Goal: Task Accomplishment & Management: Manage account settings

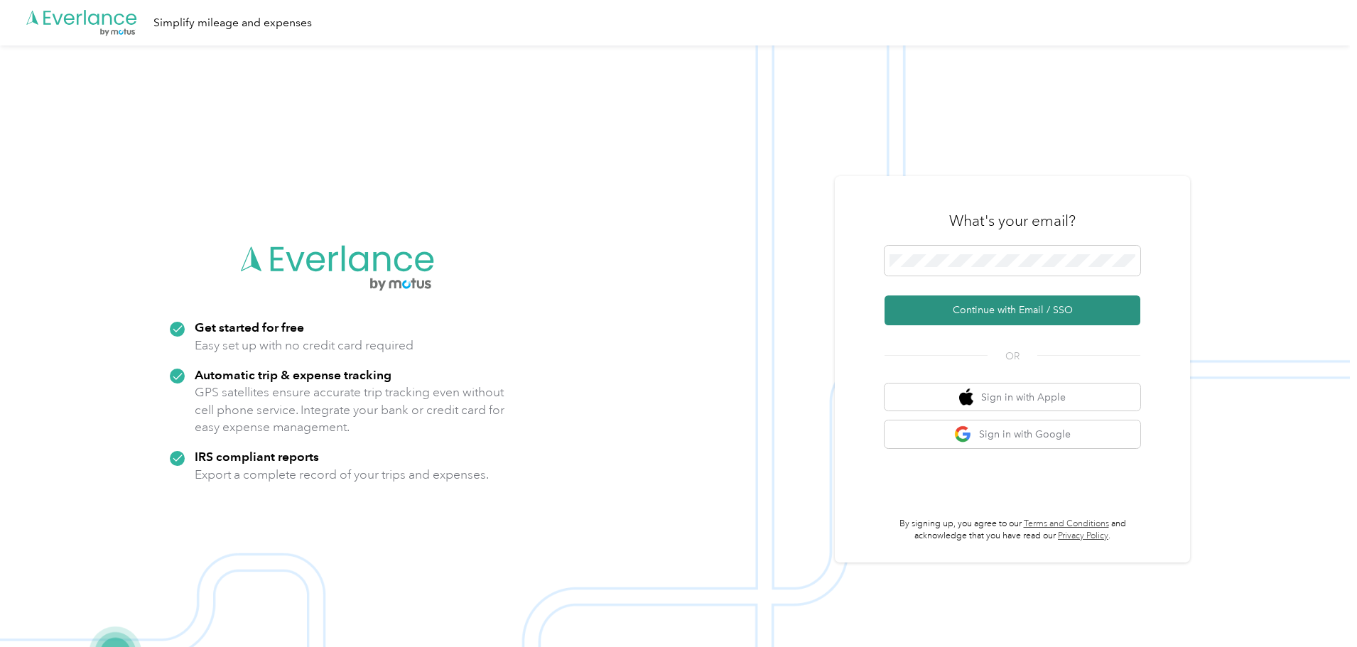
click at [990, 320] on button "Continue with Email / SSO" at bounding box center [1013, 311] width 256 height 30
click at [997, 311] on button "Continue with Email / SSO" at bounding box center [1013, 311] width 256 height 30
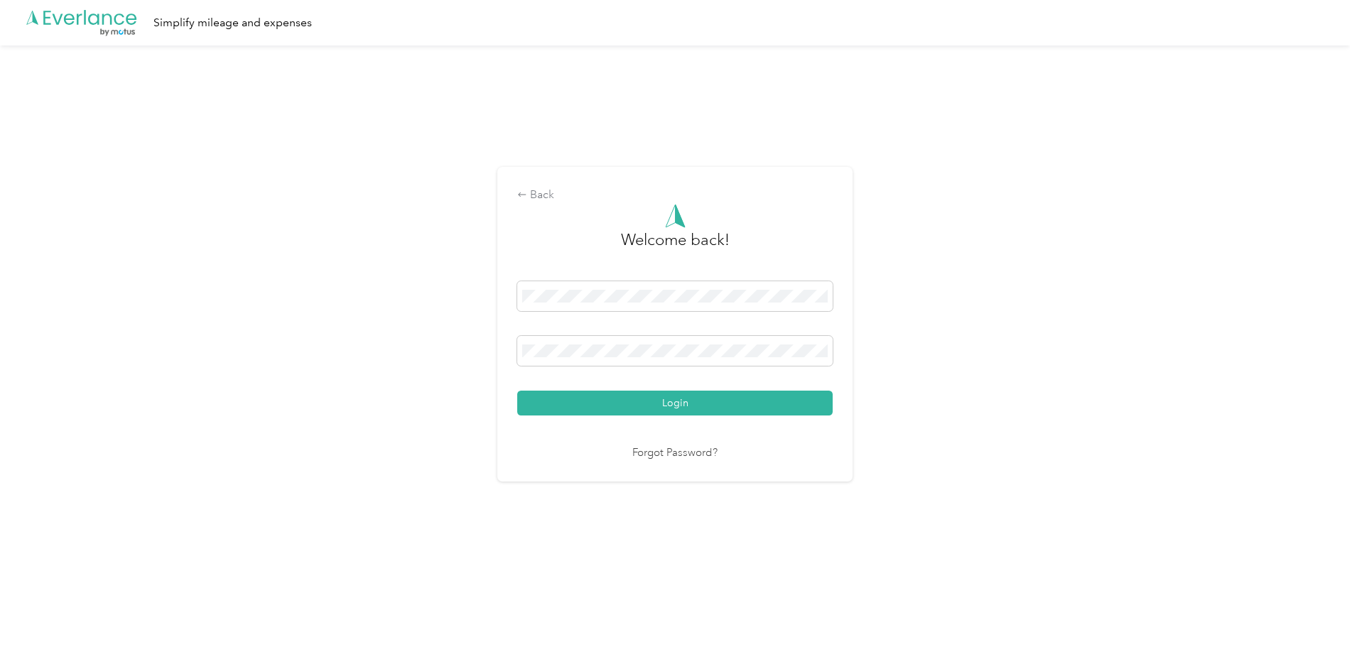
click at [575, 406] on button "Login" at bounding box center [675, 403] width 316 height 25
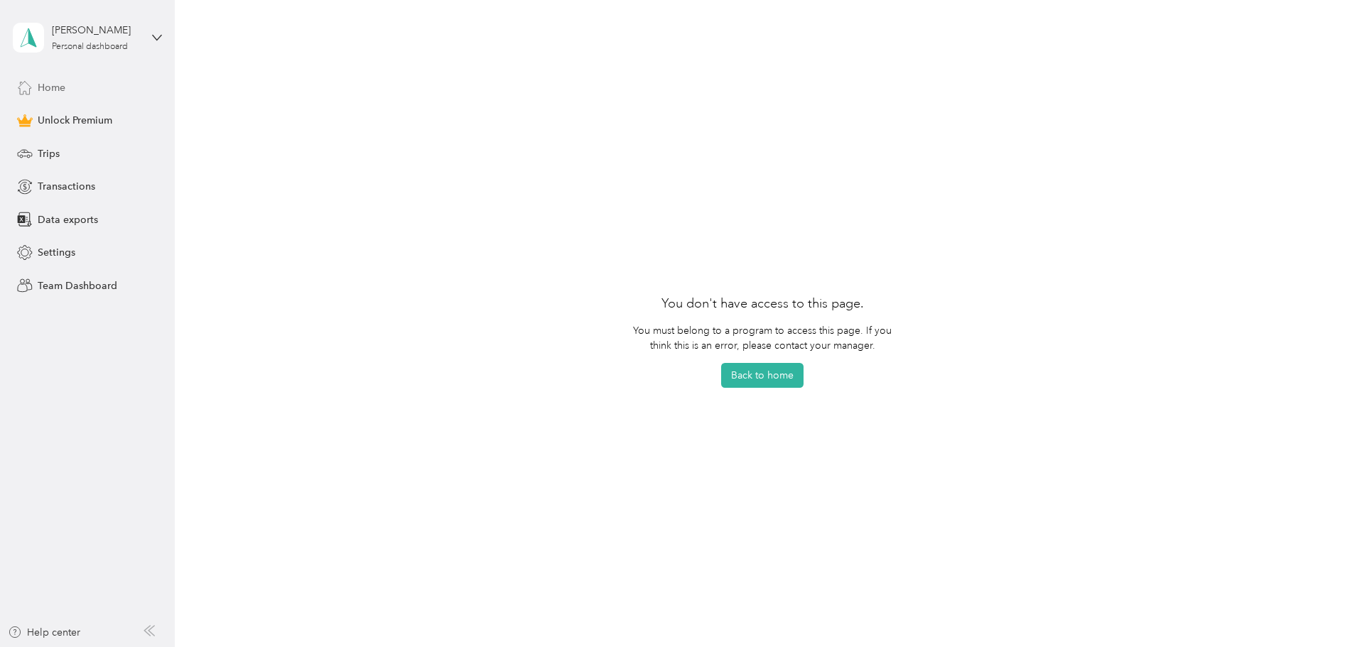
click at [50, 85] on span "Home" at bounding box center [52, 87] width 28 height 15
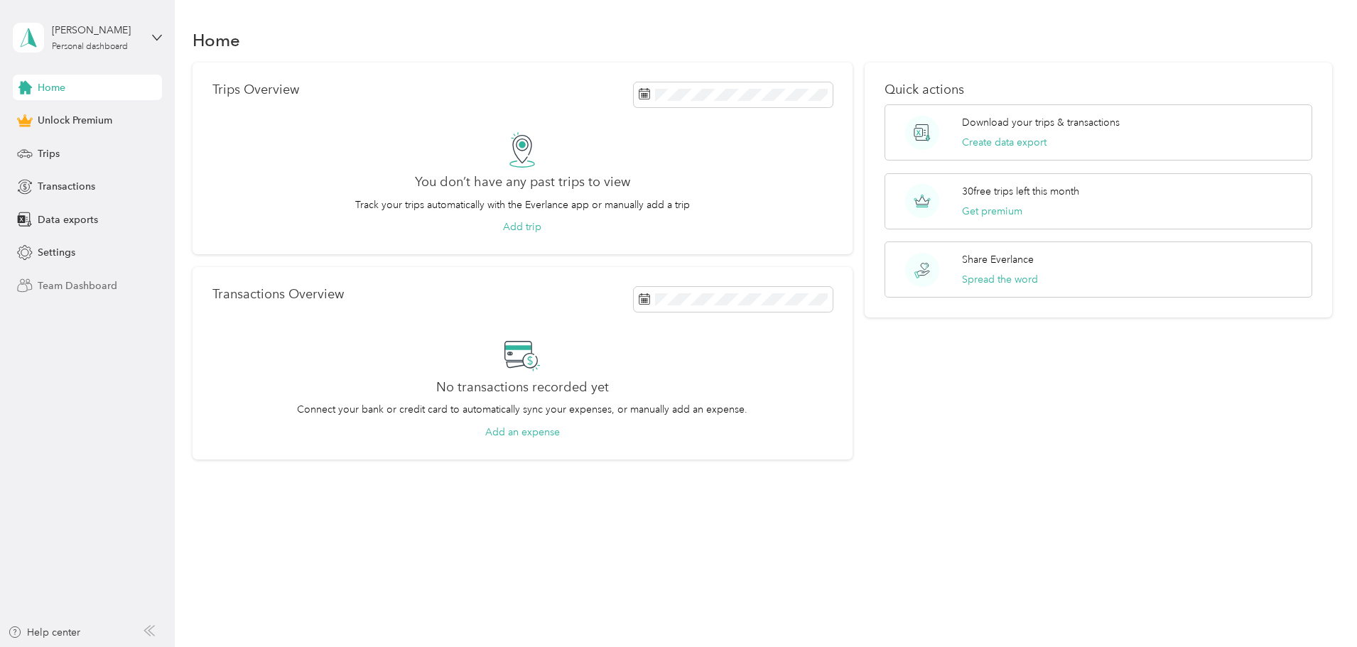
click at [58, 280] on span "Team Dashboard" at bounding box center [78, 286] width 80 height 15
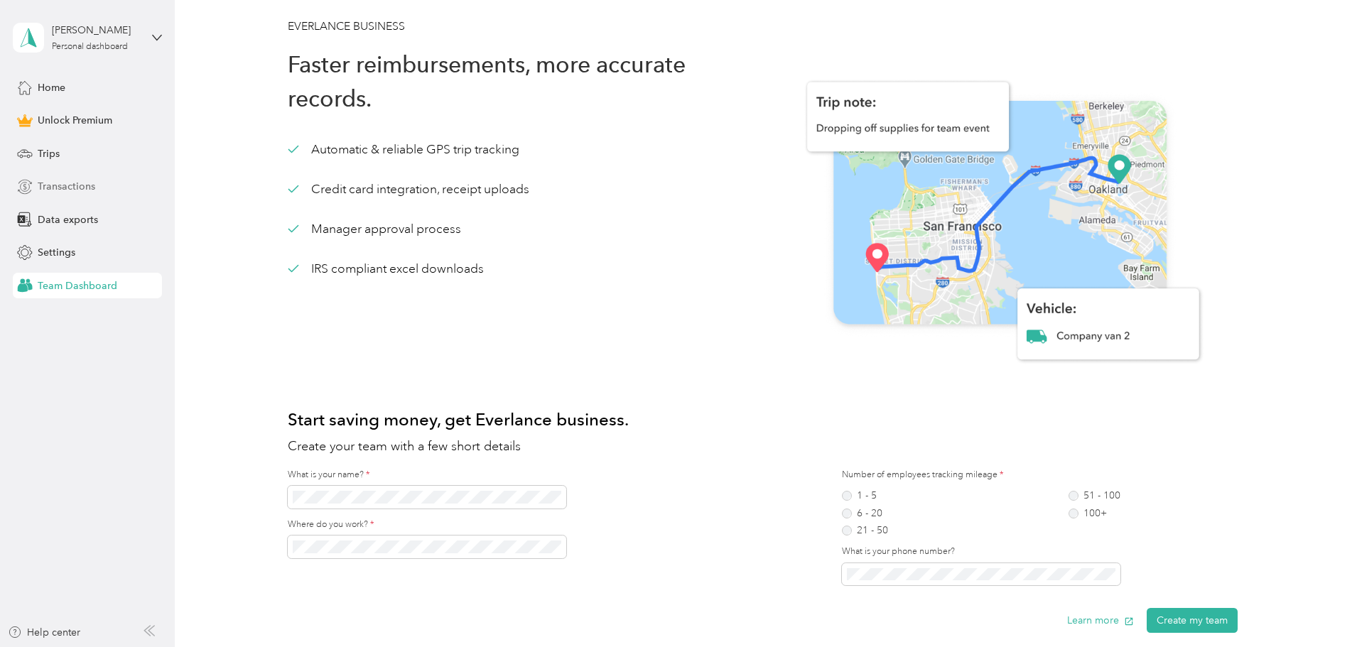
click at [57, 185] on span "Transactions" at bounding box center [67, 186] width 58 height 15
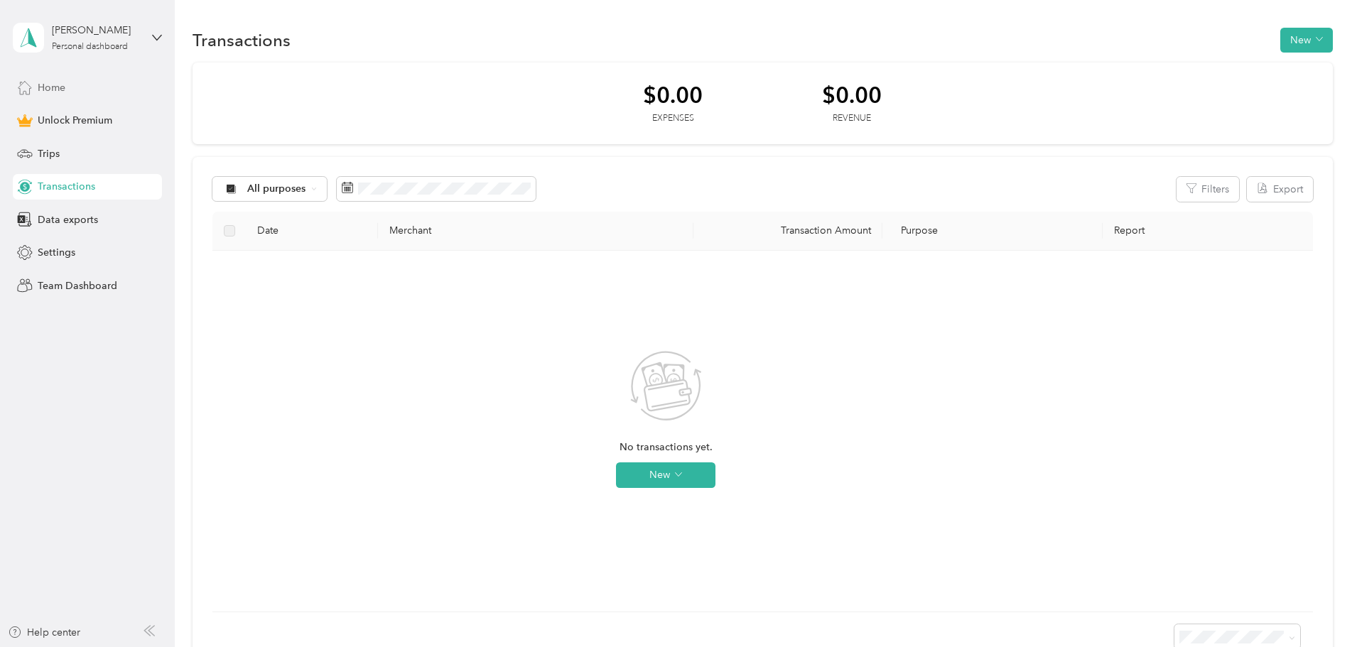
click at [53, 81] on span "Home" at bounding box center [52, 87] width 28 height 15
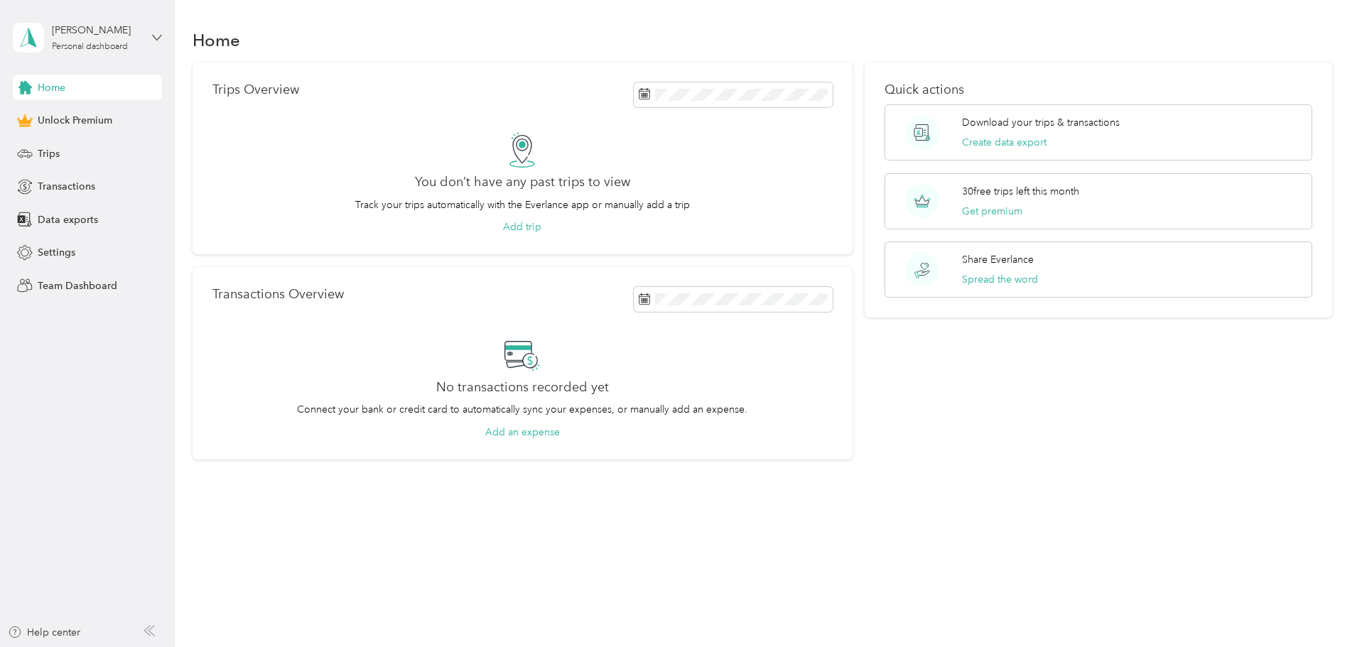
click at [153, 38] on icon at bounding box center [157, 38] width 10 height 10
click at [777, 451] on div "Transactions Overview No transactions recorded yet Connect your bank or credit …" at bounding box center [523, 363] width 660 height 193
